Goal: Information Seeking & Learning: Learn about a topic

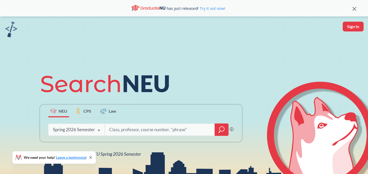
click at [83, 132] on div "Spring 2026 Semester" at bounding box center [74, 130] width 42 height 6
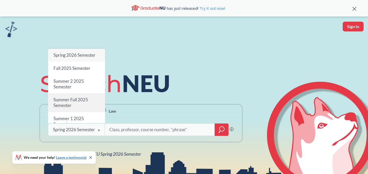
click at [83, 99] on span "Summer Full 2025 Semester" at bounding box center [70, 102] width 35 height 11
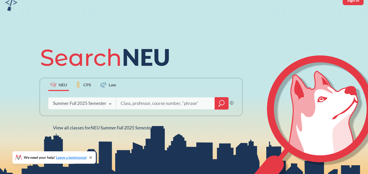
scroll to position [27, 0]
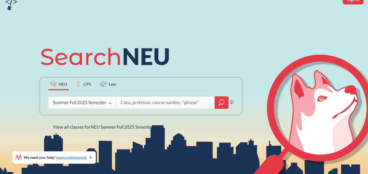
click at [138, 103] on input "search" at bounding box center [165, 102] width 91 height 11
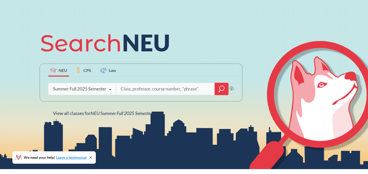
scroll to position [41, 0]
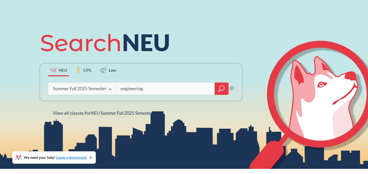
type input "engineering"
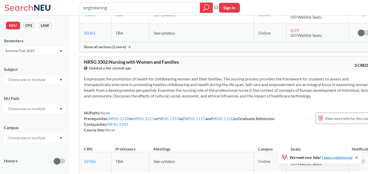
scroll to position [3426, 0]
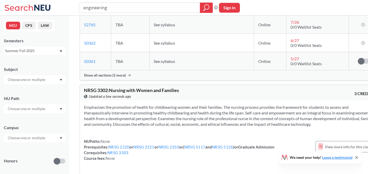
click at [93, 8] on input "engineering" at bounding box center [139, 7] width 113 height 9
type input "electronic"
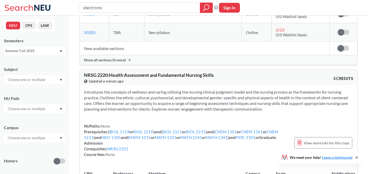
scroll to position [1187, 0]
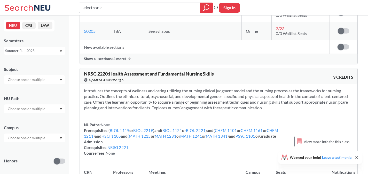
click at [116, 11] on input "electronic" at bounding box center [139, 7] width 113 height 9
type input "electric"
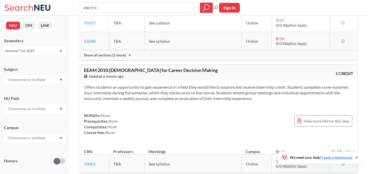
scroll to position [973, 0]
